Goal: Task Accomplishment & Management: Manage account settings

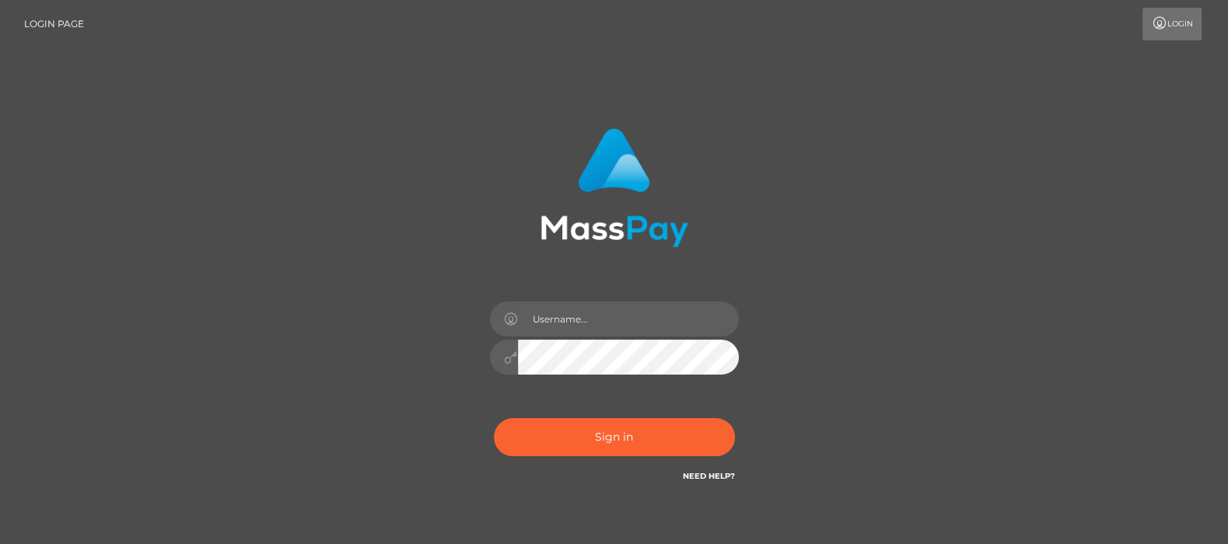
type input "[DOMAIN_NAME]"
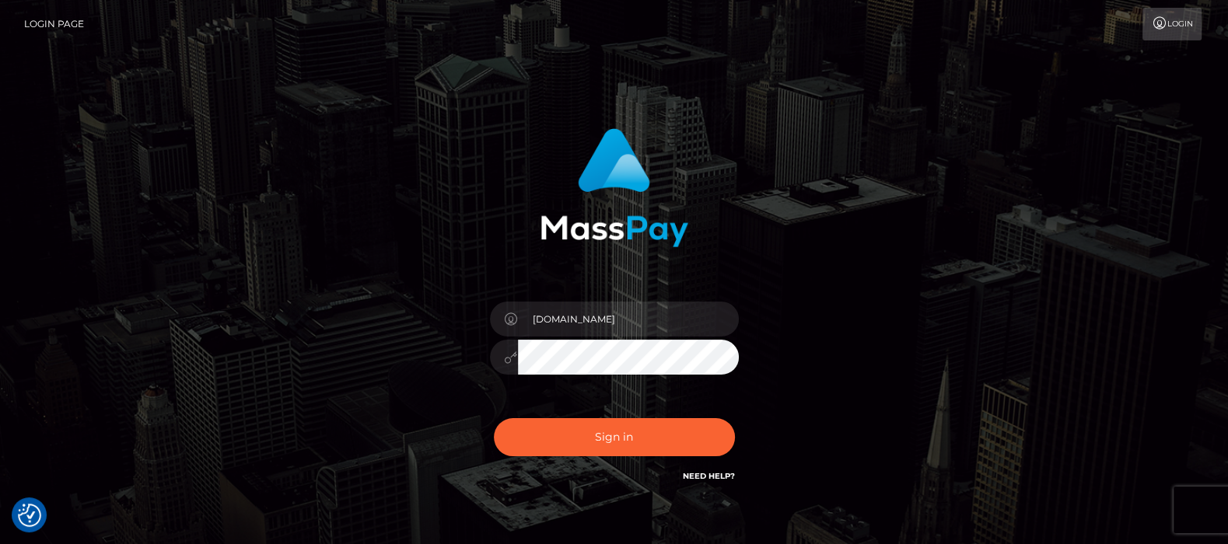
checkbox input "true"
click at [628, 439] on button "Sign in" at bounding box center [614, 437] width 241 height 38
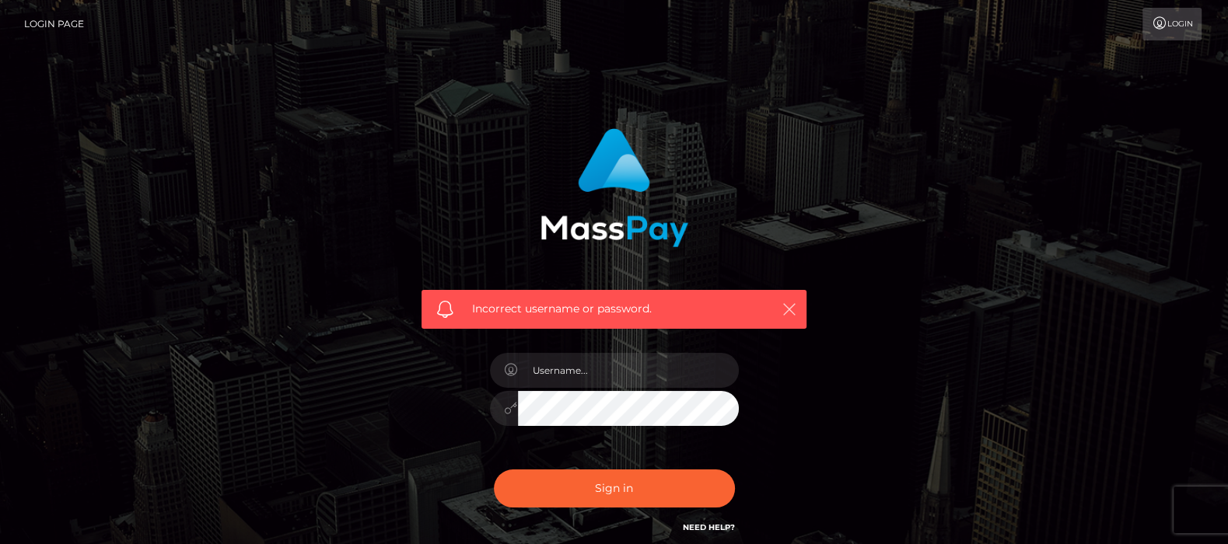
click at [785, 311] on icon "button" at bounding box center [790, 310] width 16 height 16
click at [582, 373] on input "text" at bounding box center [628, 370] width 221 height 35
type input "[DOMAIN_NAME]"
click at [784, 307] on icon "button" at bounding box center [790, 310] width 16 height 16
click at [796, 307] on icon "button" at bounding box center [790, 310] width 16 height 16
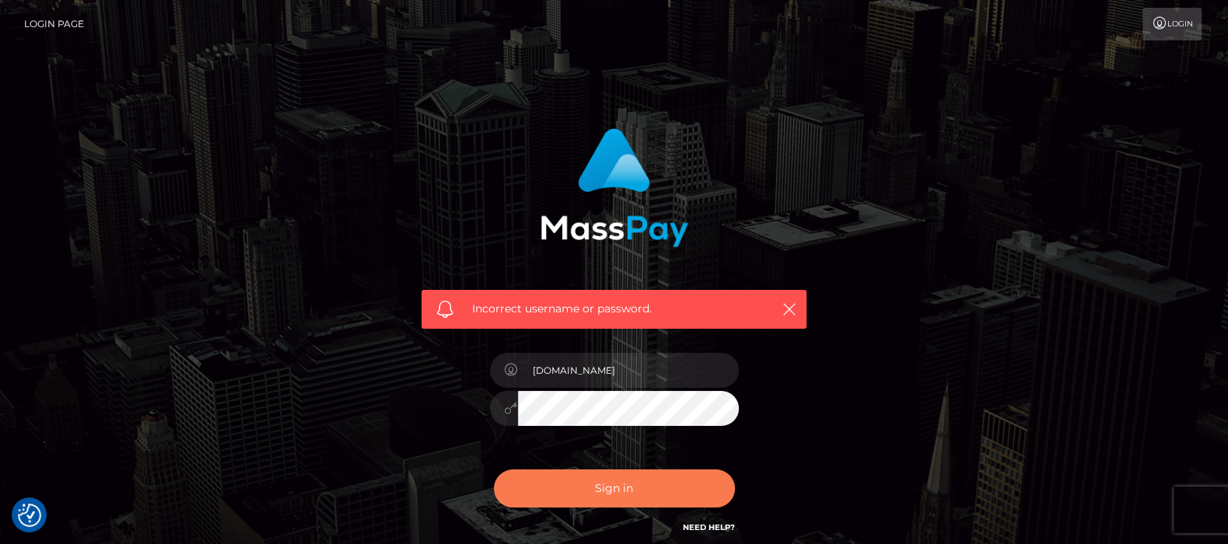
click at [611, 487] on button "Sign in" at bounding box center [614, 489] width 241 height 38
click at [789, 310] on icon "button" at bounding box center [790, 310] width 16 height 16
click at [792, 308] on icon "button" at bounding box center [790, 310] width 16 height 16
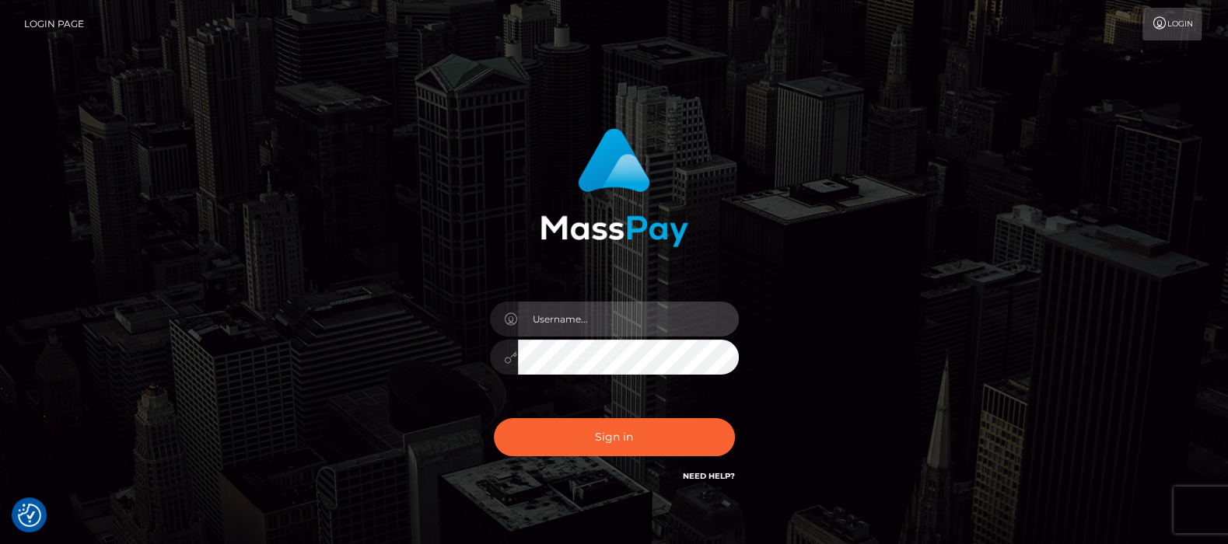
click at [638, 310] on input "text" at bounding box center [628, 319] width 221 height 35
type input "[DOMAIN_NAME]"
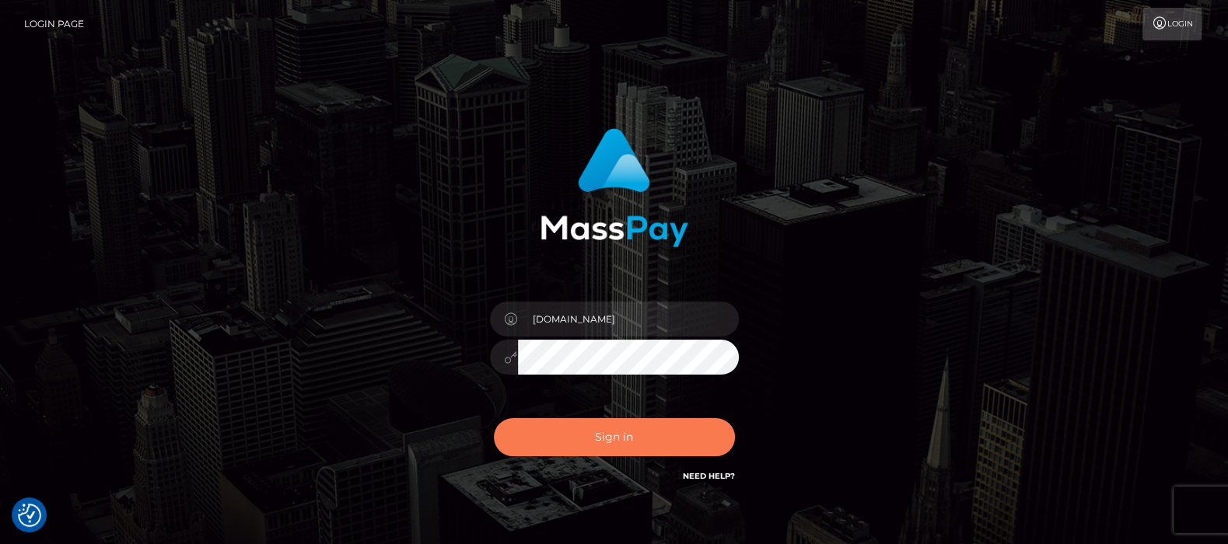
click at [619, 436] on button "Sign in" at bounding box center [614, 437] width 241 height 38
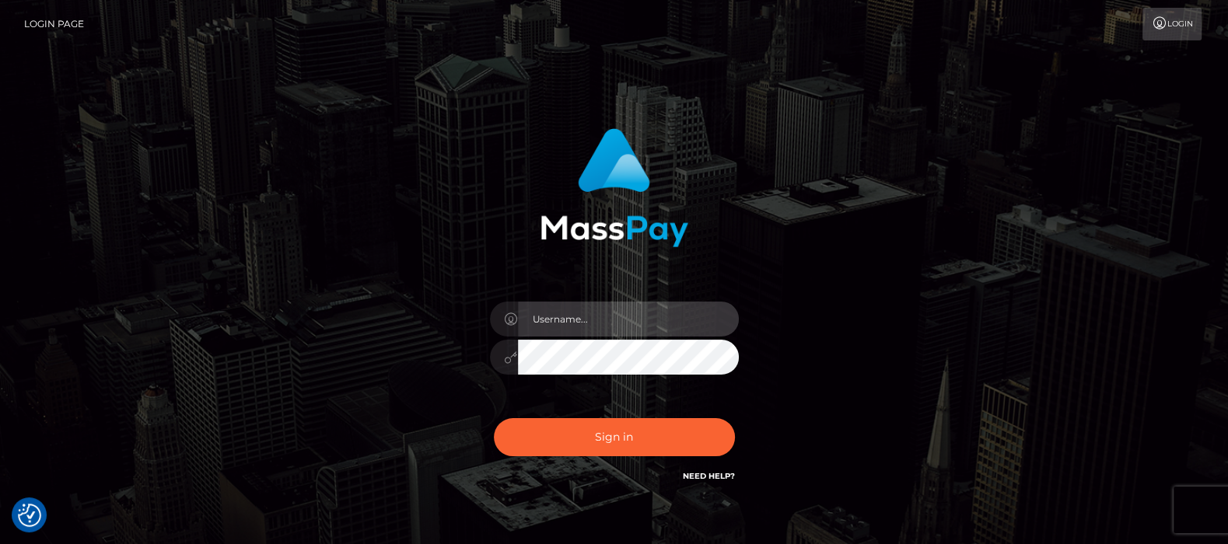
click at [648, 321] on input "text" at bounding box center [628, 319] width 221 height 35
click at [613, 321] on input "text" at bounding box center [628, 319] width 221 height 35
type input "[DOMAIN_NAME]"
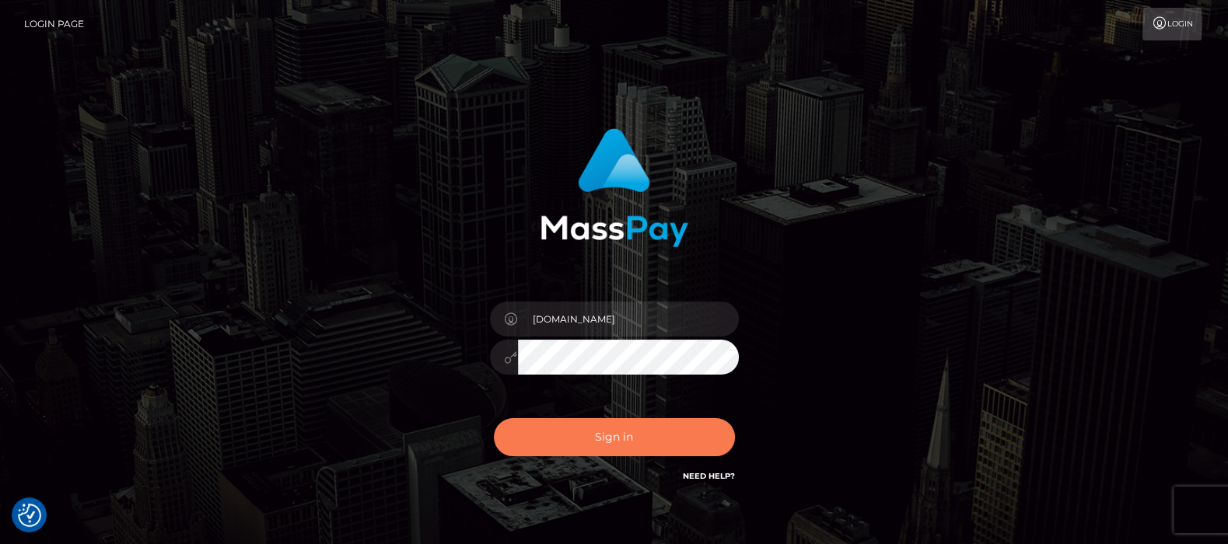
click at [607, 431] on button "Sign in" at bounding box center [614, 437] width 241 height 38
